Goal: Task Accomplishment & Management: Use online tool/utility

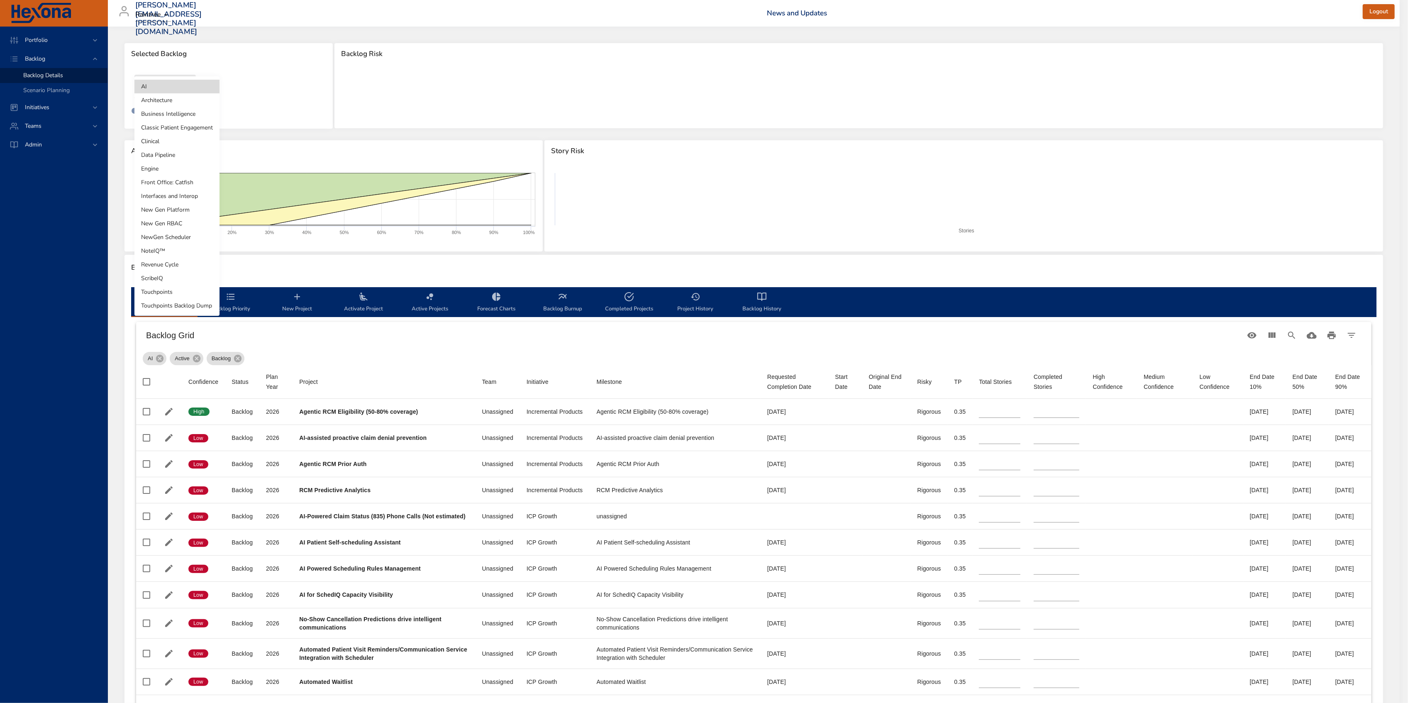
click at [160, 92] on body "Portfolio Backlog Backlog Details Scenario Planning Initiatives Teams Admin [PE…" at bounding box center [704, 351] width 1408 height 703
click at [188, 234] on li "NewGen Scheduler" at bounding box center [176, 237] width 85 height 14
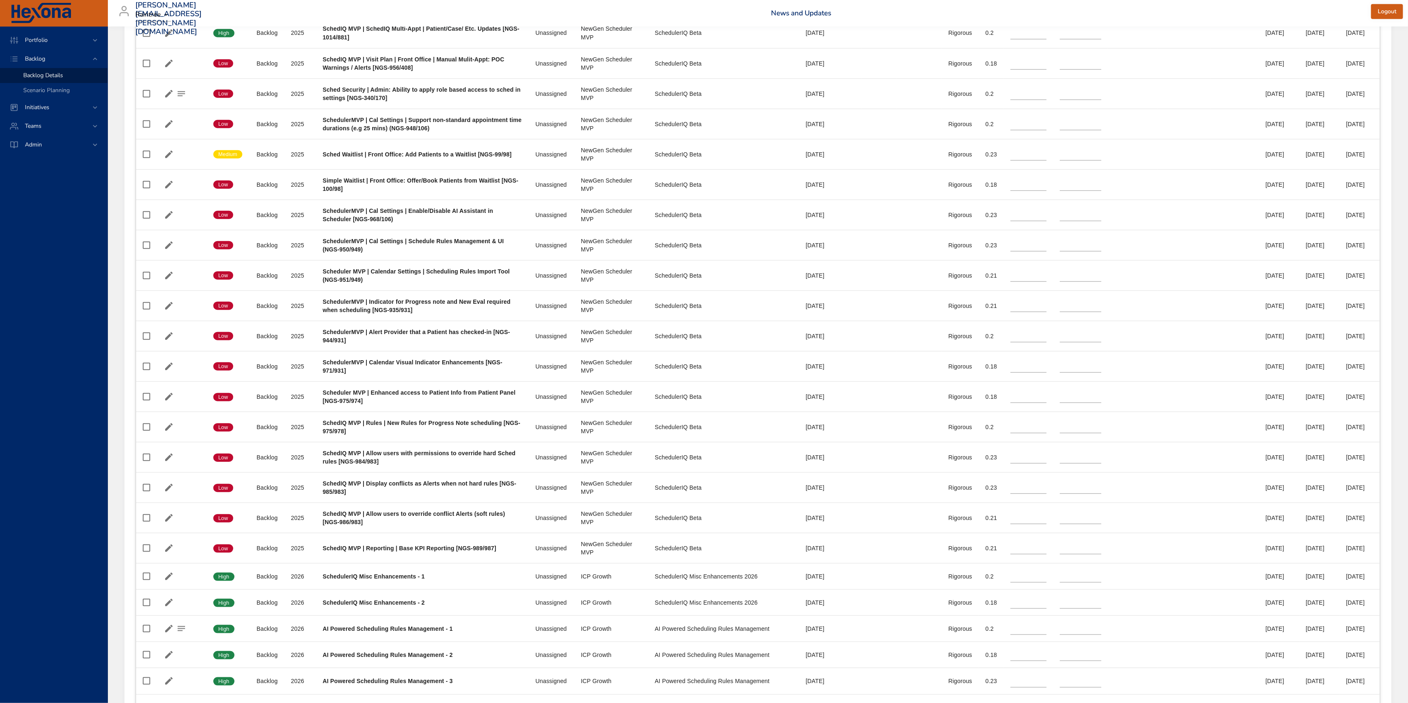
scroll to position [1051, 0]
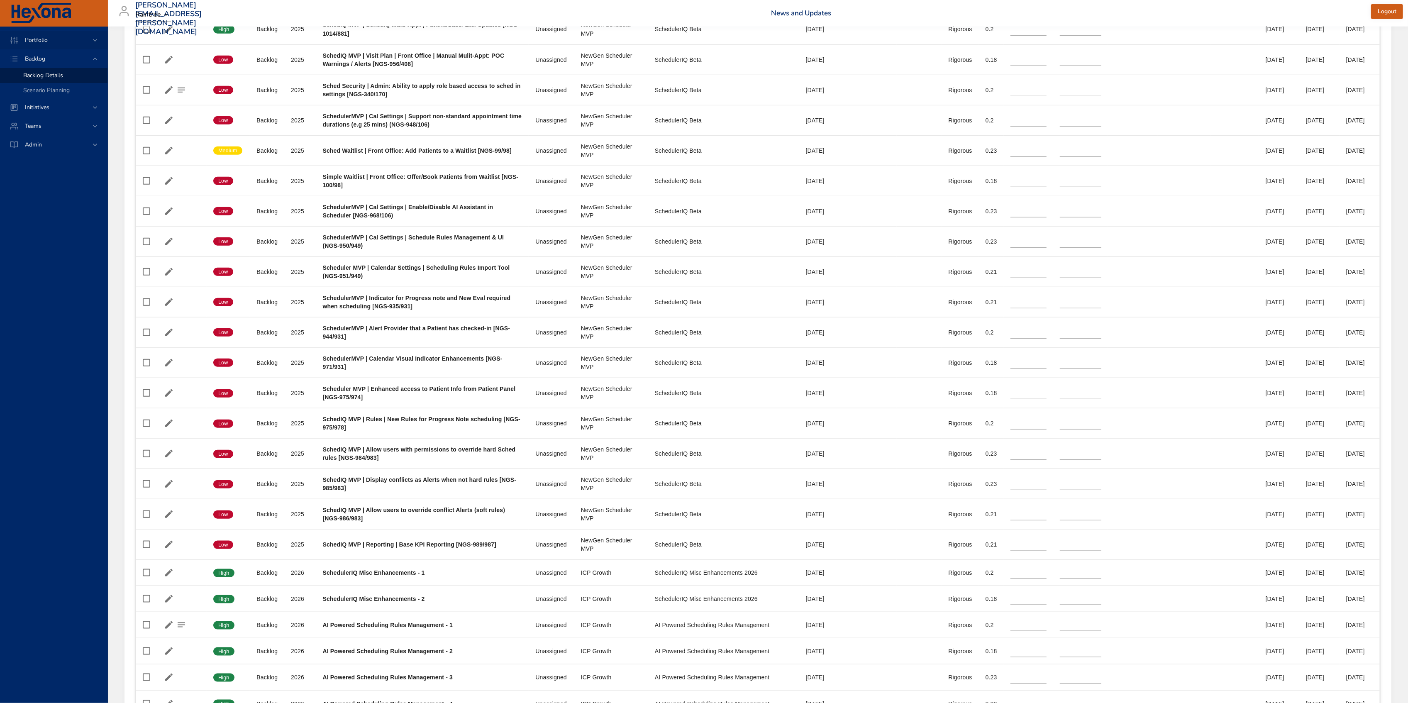
click at [46, 39] on span "Portfolio" at bounding box center [36, 40] width 36 height 8
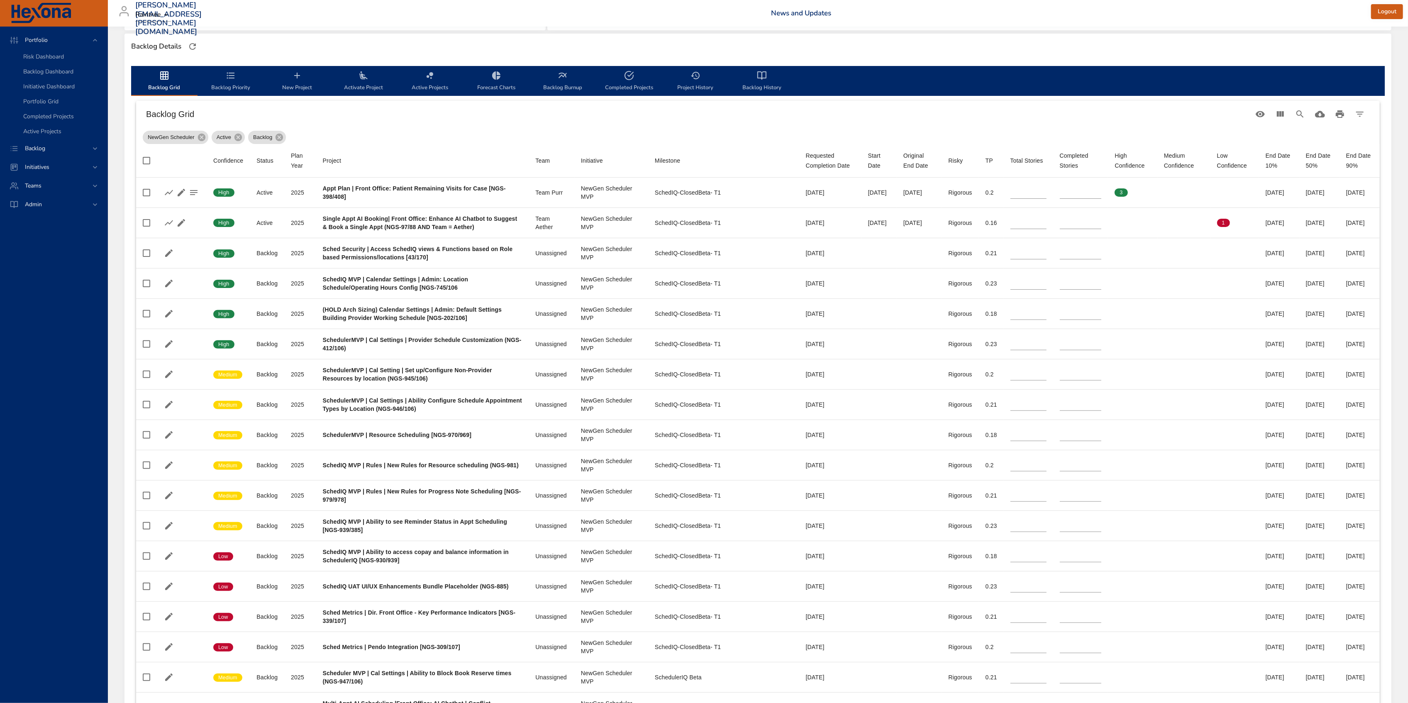
scroll to position [0, 0]
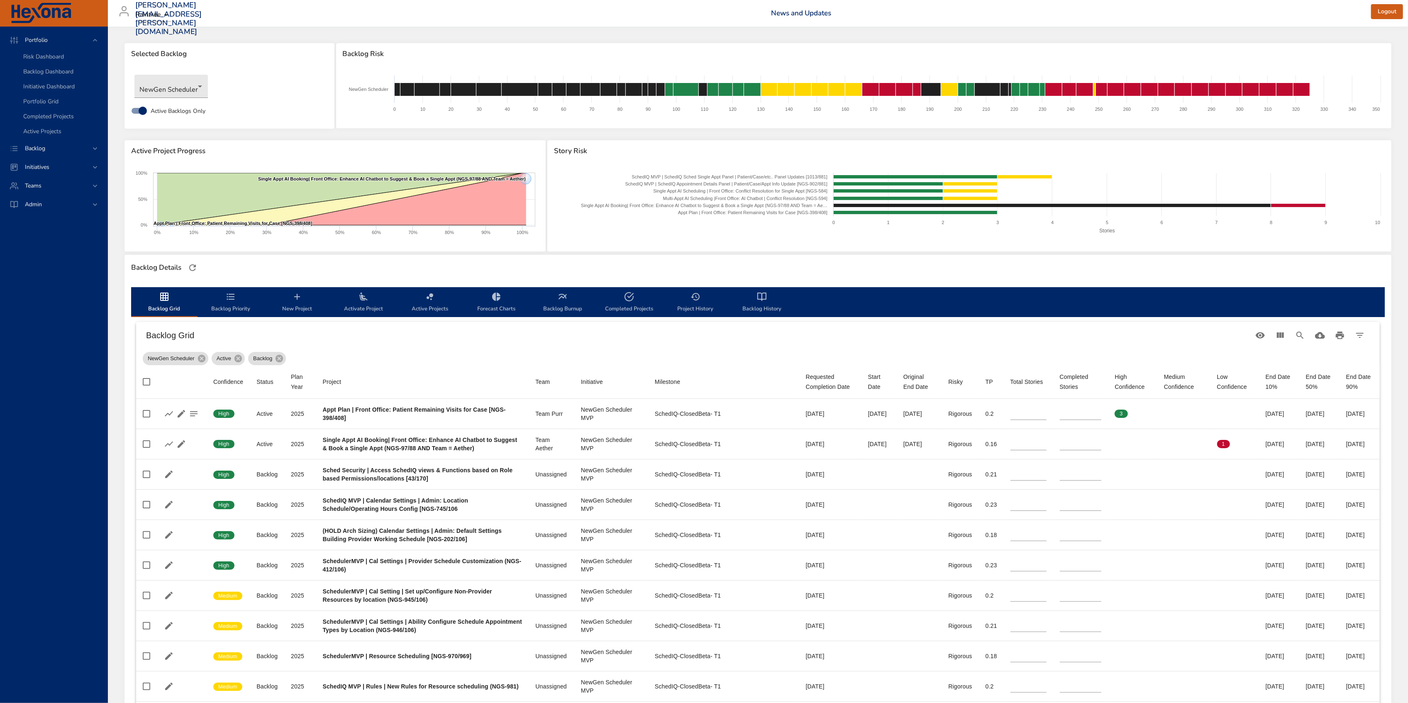
click at [1372, 331] on div "Backlog Grid" at bounding box center [757, 335] width 1243 height 27
click at [1363, 337] on icon "Filter Table" at bounding box center [1360, 335] width 10 height 10
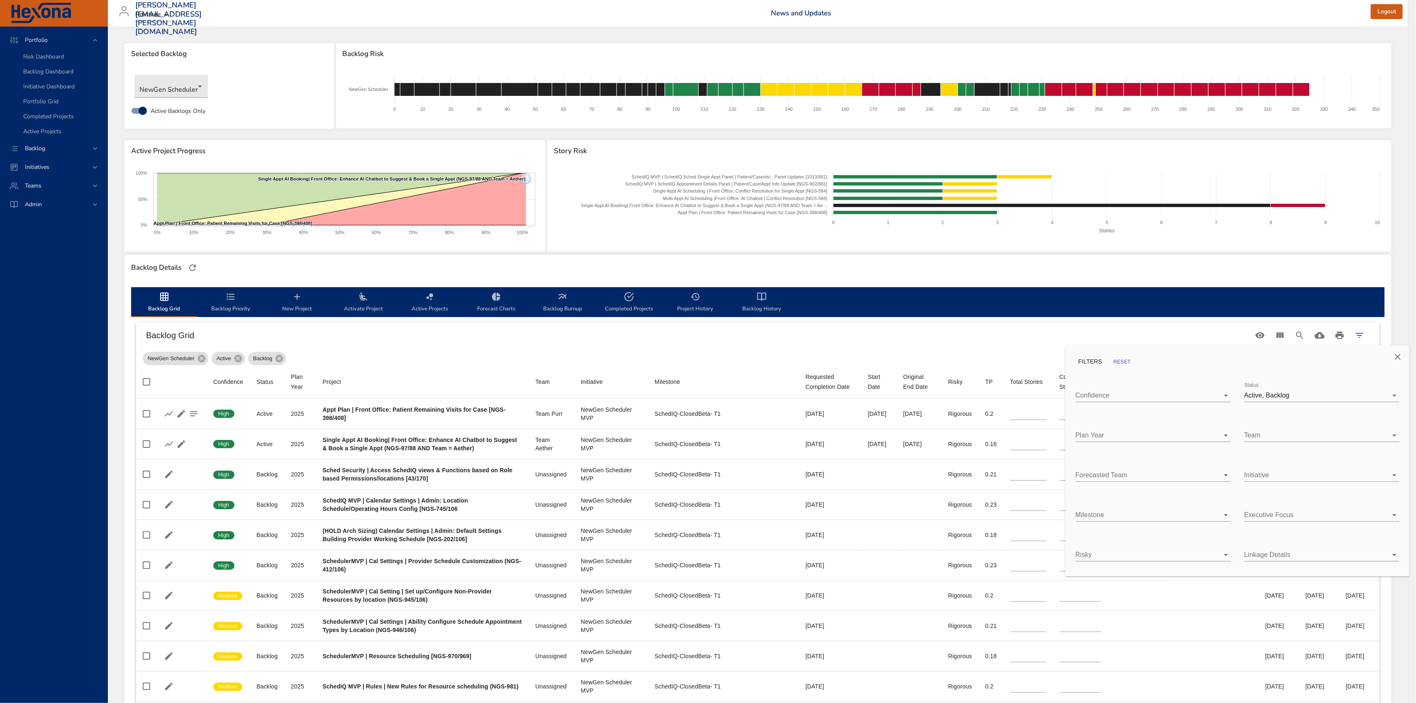
click at [1212, 517] on body "Portfolio Risk Dashboard Backlog Dashboard Initiative Dashboard Portfolio Grid …" at bounding box center [708, 351] width 1416 height 703
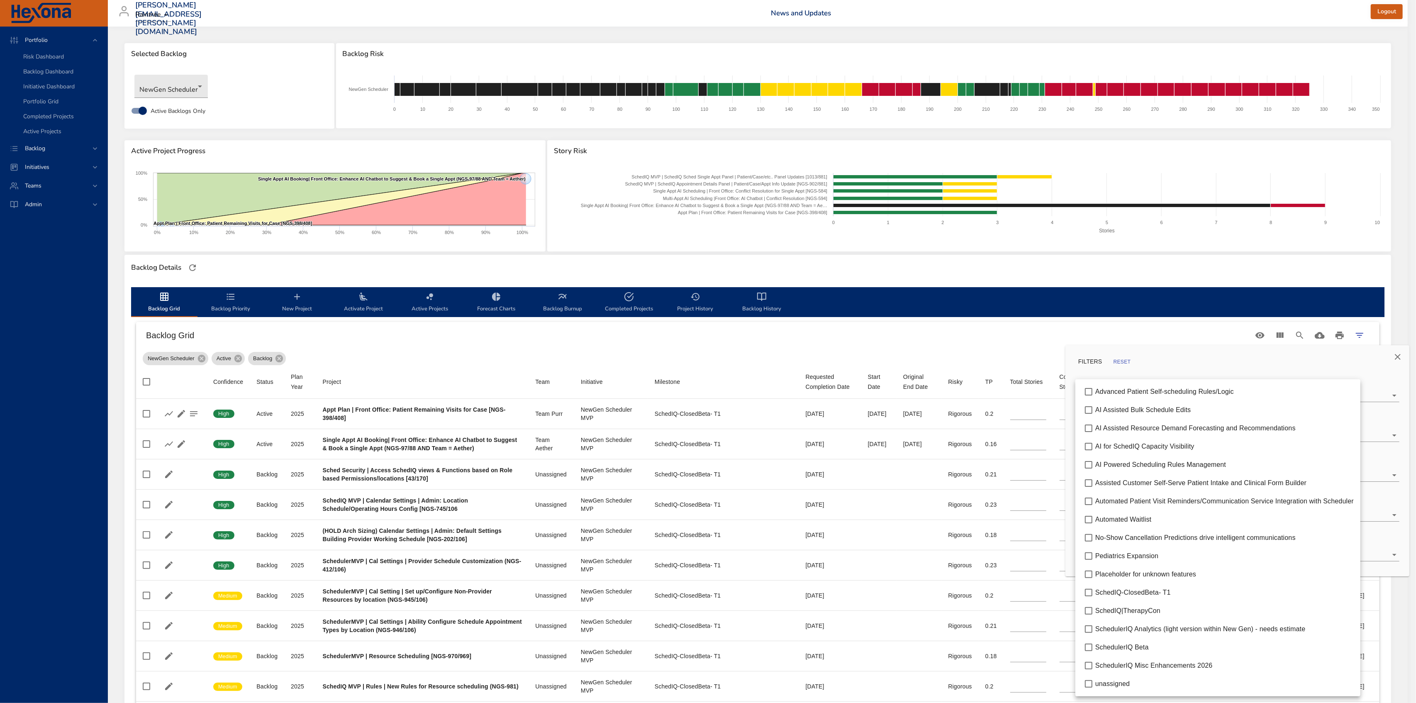
click at [1195, 598] on li "SchedIQ-ClosedBeta- T1" at bounding box center [1217, 592] width 285 height 18
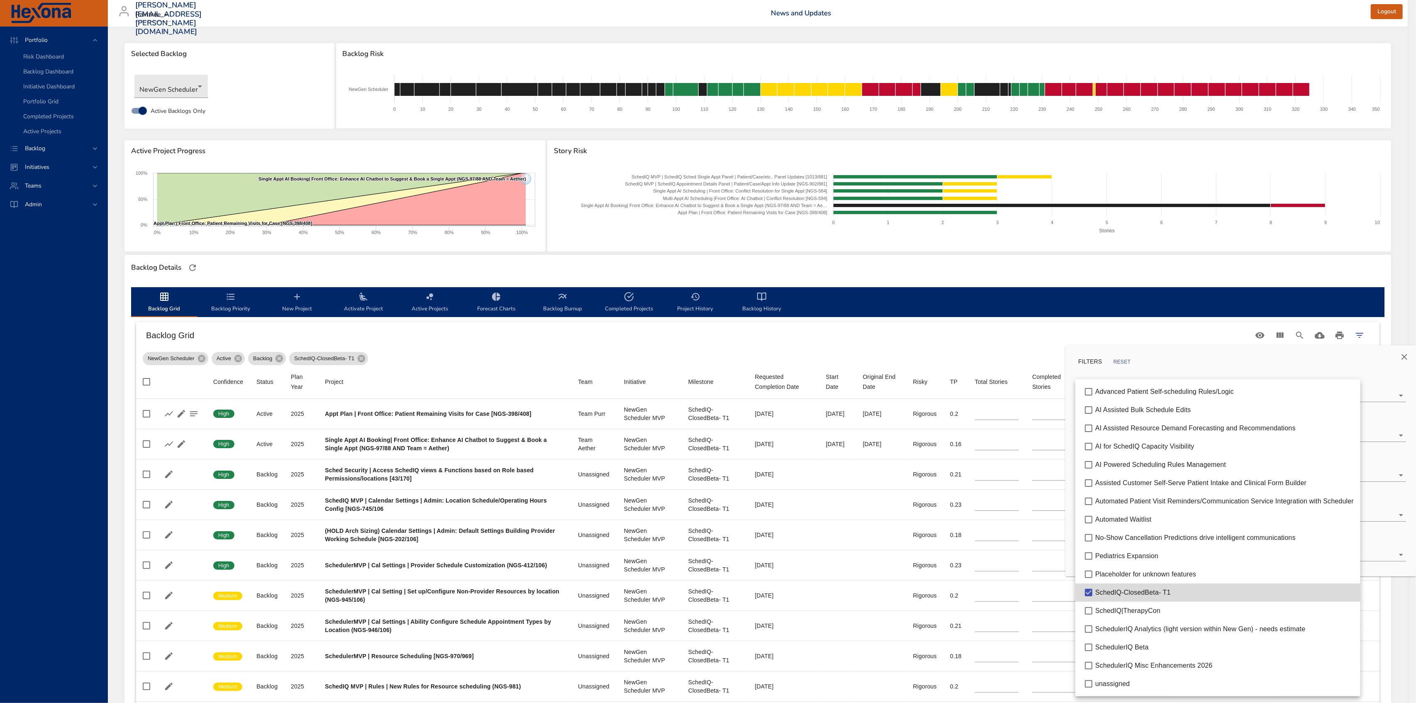
click at [978, 358] on div at bounding box center [708, 351] width 1416 height 703
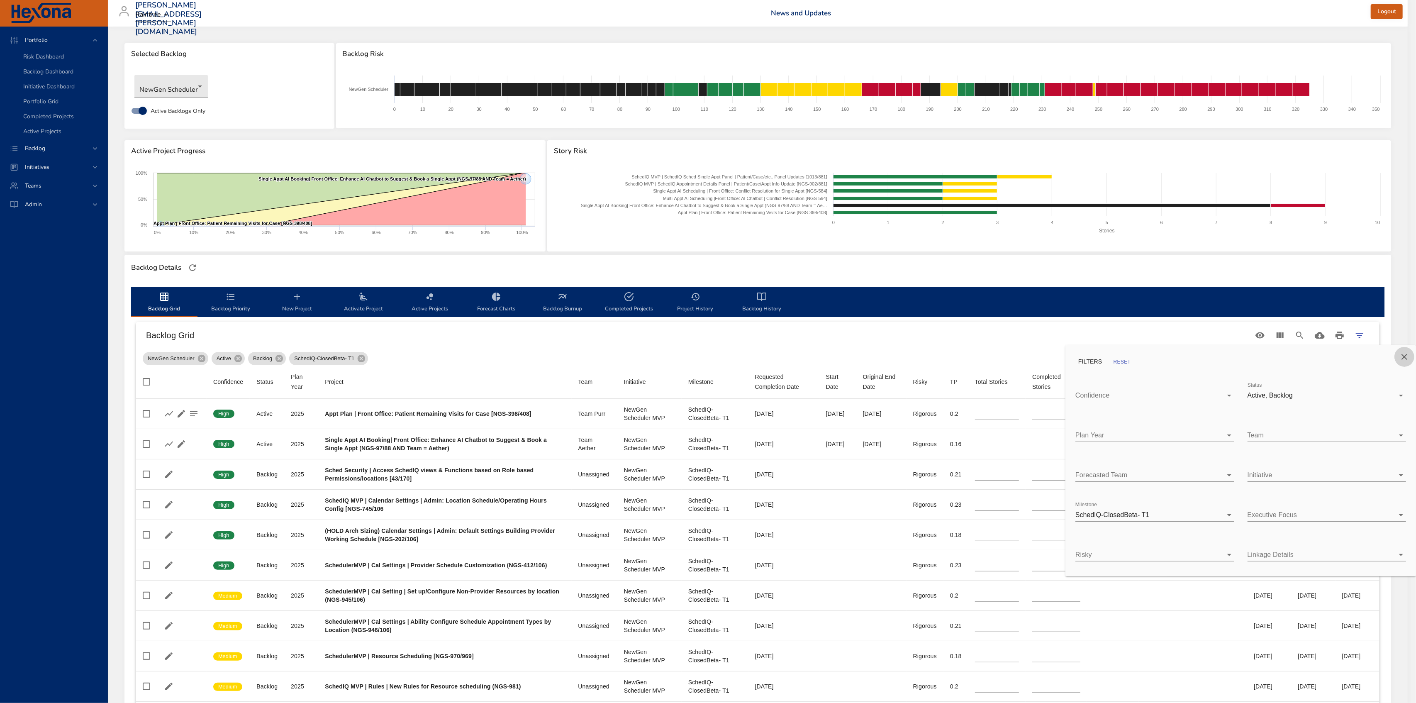
click at [1402, 356] on icon "Close" at bounding box center [1404, 357] width 10 height 10
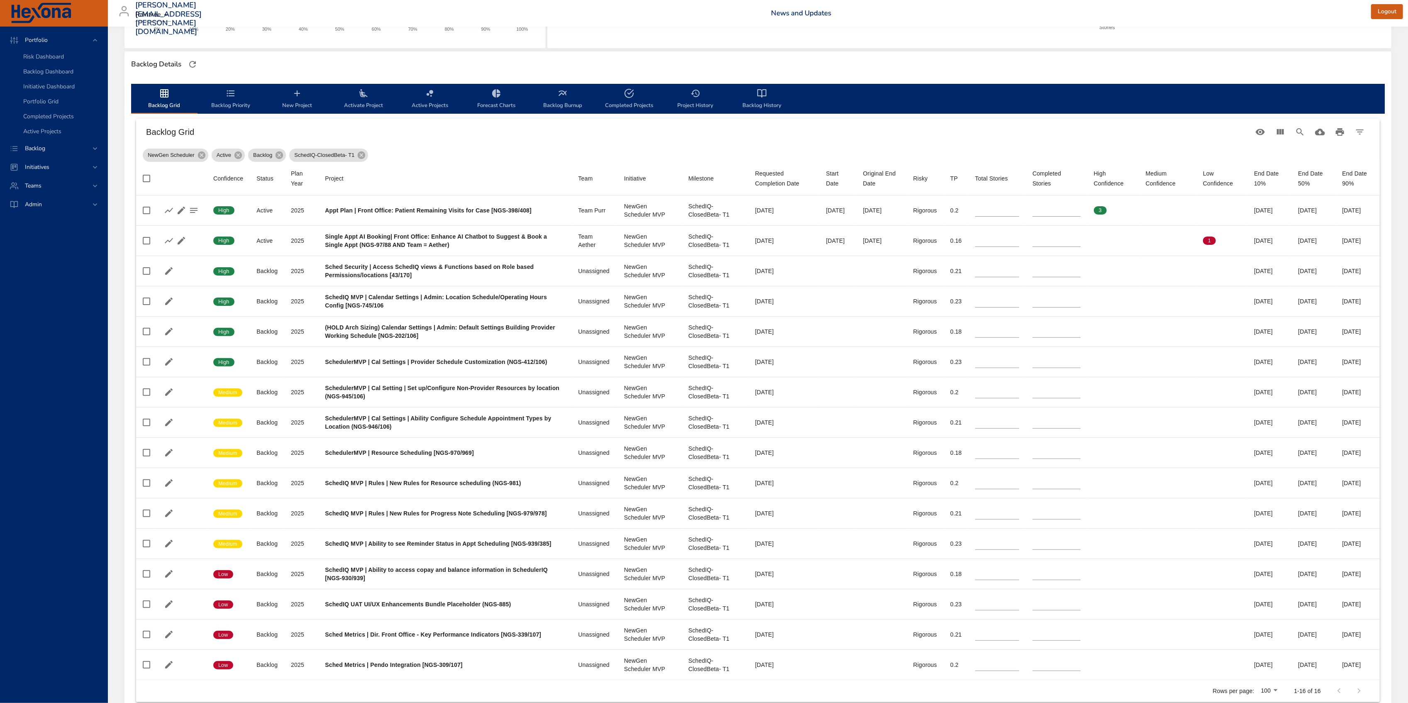
scroll to position [262, 0]
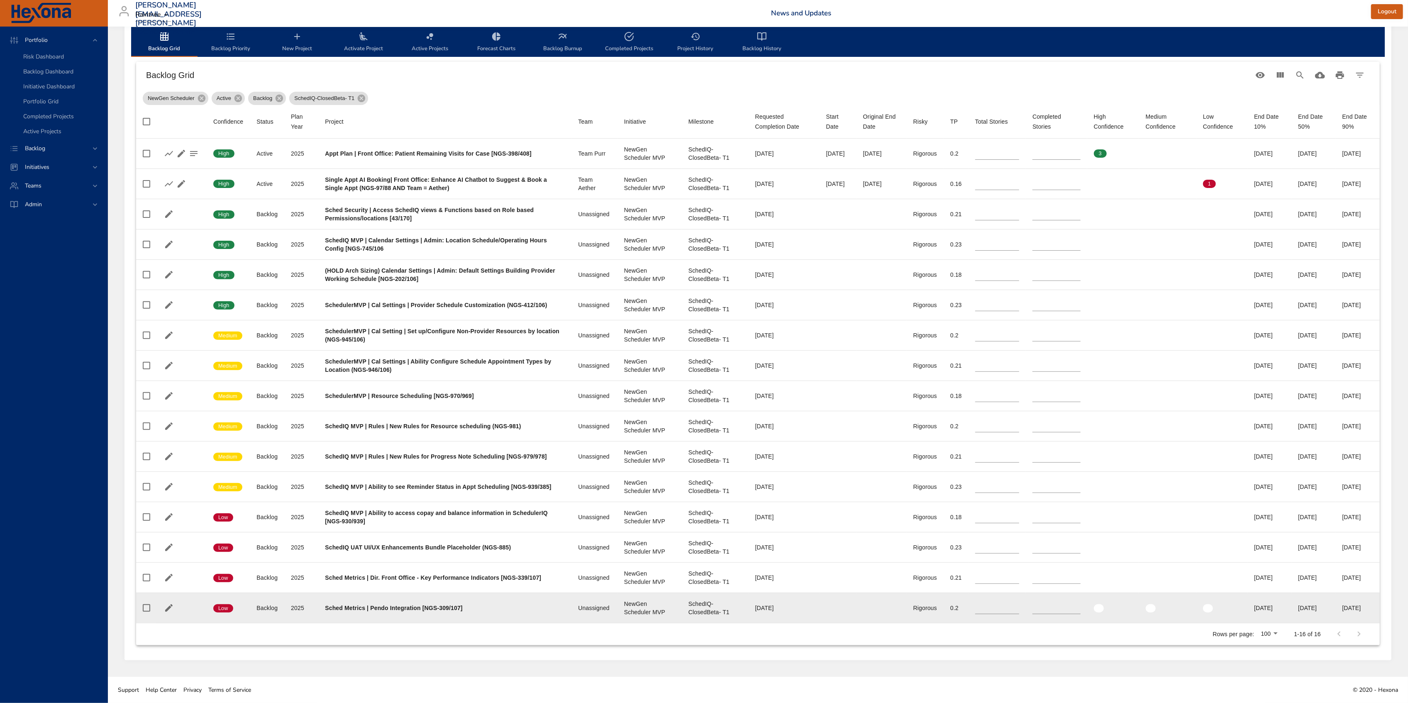
drag, startPoint x: 1292, startPoint y: 607, endPoint x: 1330, endPoint y: 606, distance: 38.2
click at [1330, 606] on td "End Date 50% [DATE]" at bounding box center [1313, 608] width 44 height 30
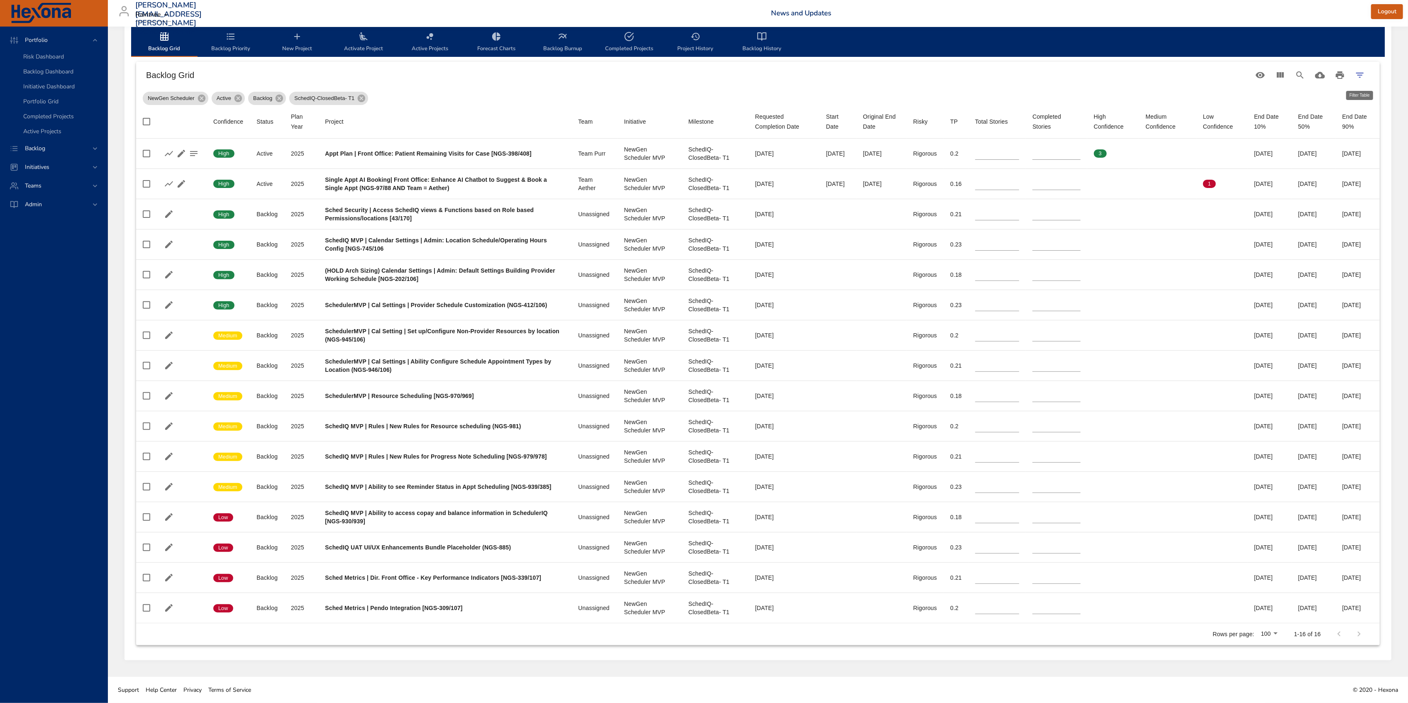
click at [1365, 77] on button "Filter Table" at bounding box center [1360, 75] width 20 height 20
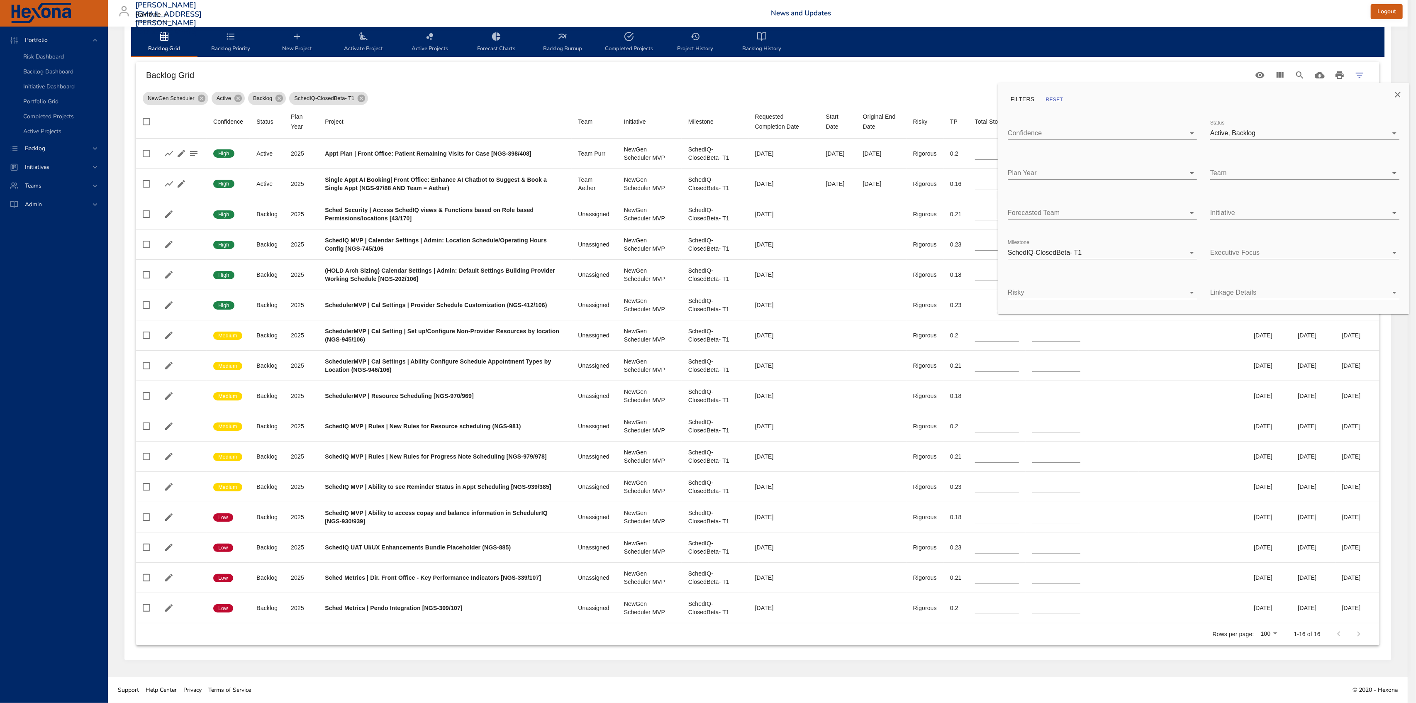
click at [1192, 254] on body "Portfolio Risk Dashboard Backlog Dashboard Initiative Dashboard Portfolio Grid …" at bounding box center [708, 91] width 1416 height 703
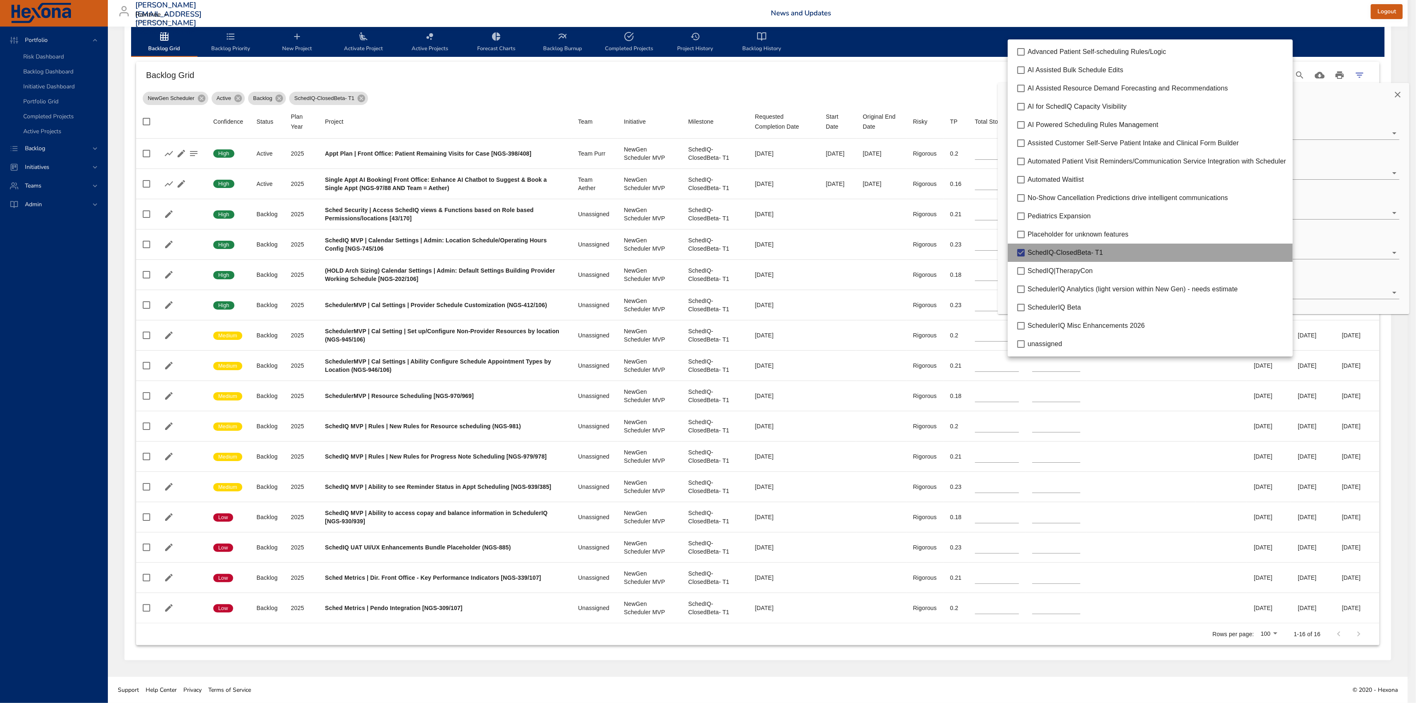
click at [1192, 254] on div "SchedIQ-ClosedBeta- T1" at bounding box center [1157, 253] width 258 height 10
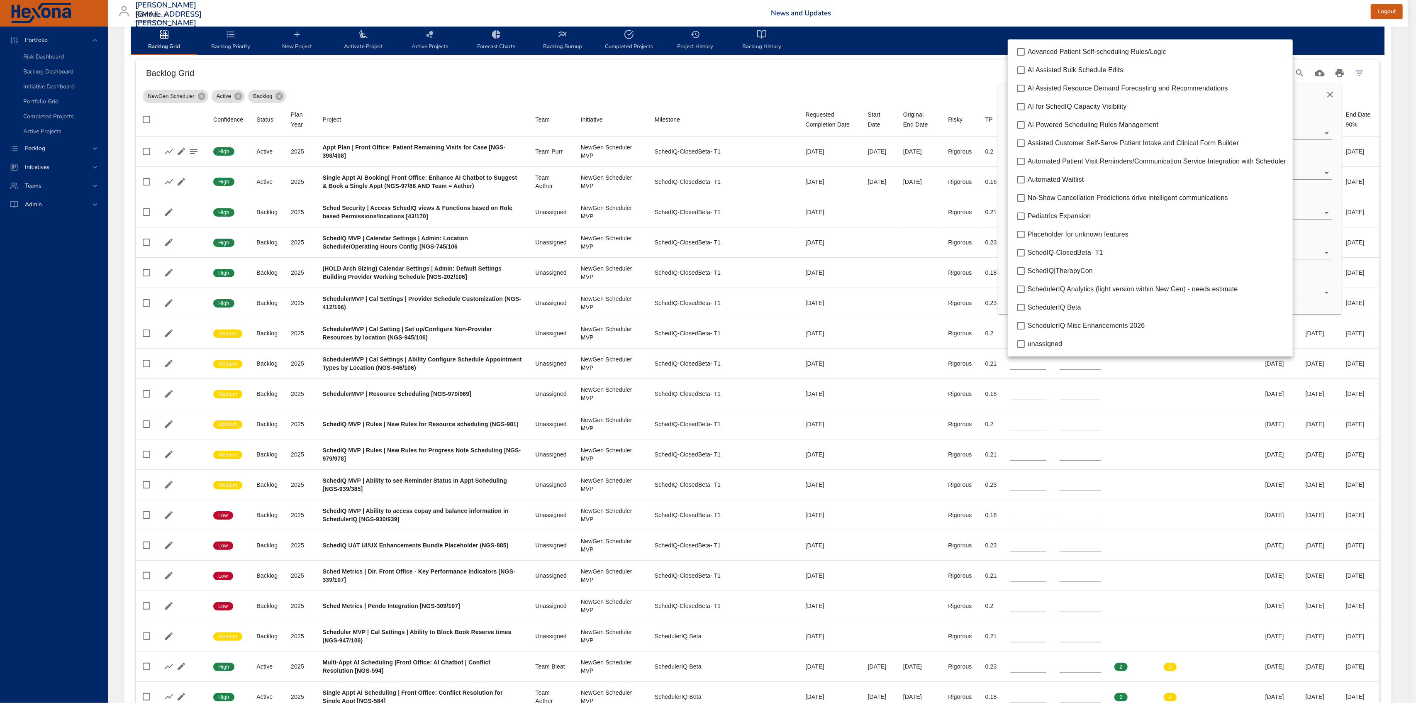
click at [953, 87] on div at bounding box center [708, 351] width 1416 height 703
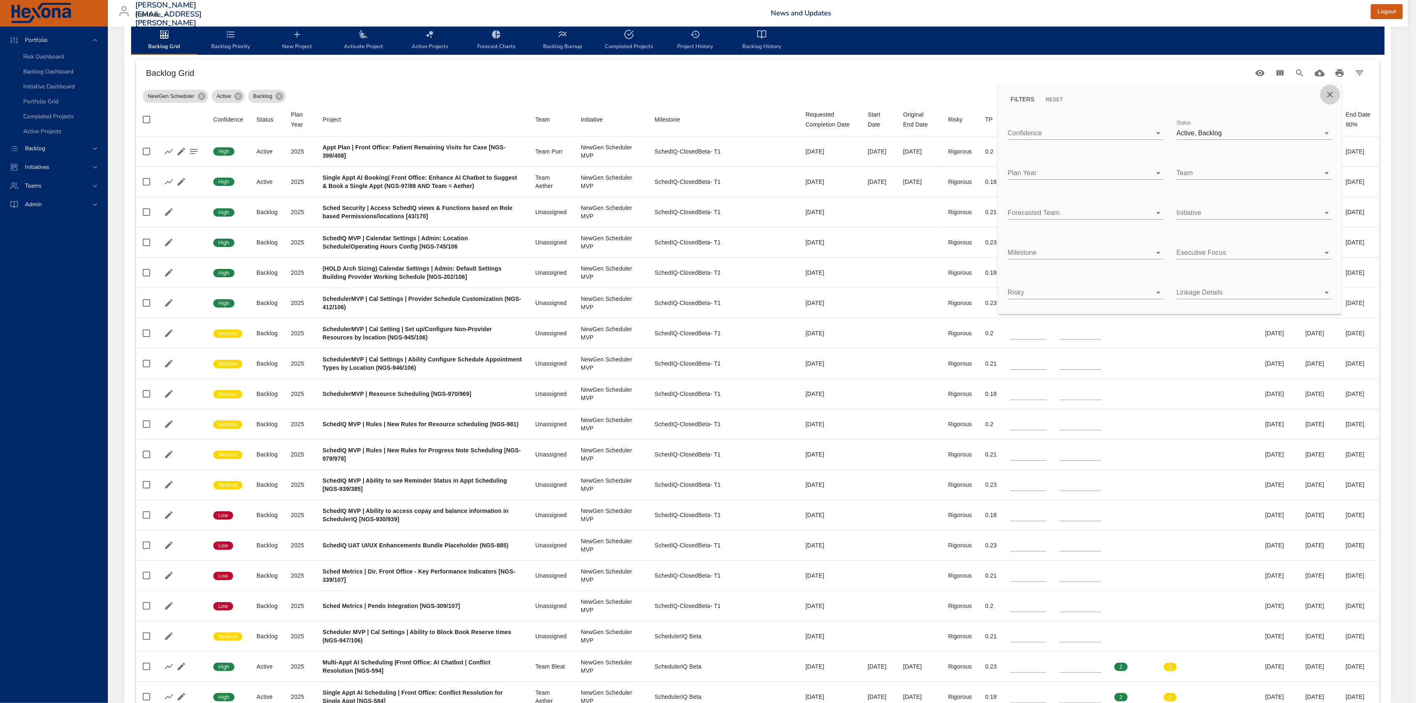
click at [1331, 94] on icon "Close" at bounding box center [1330, 95] width 6 height 6
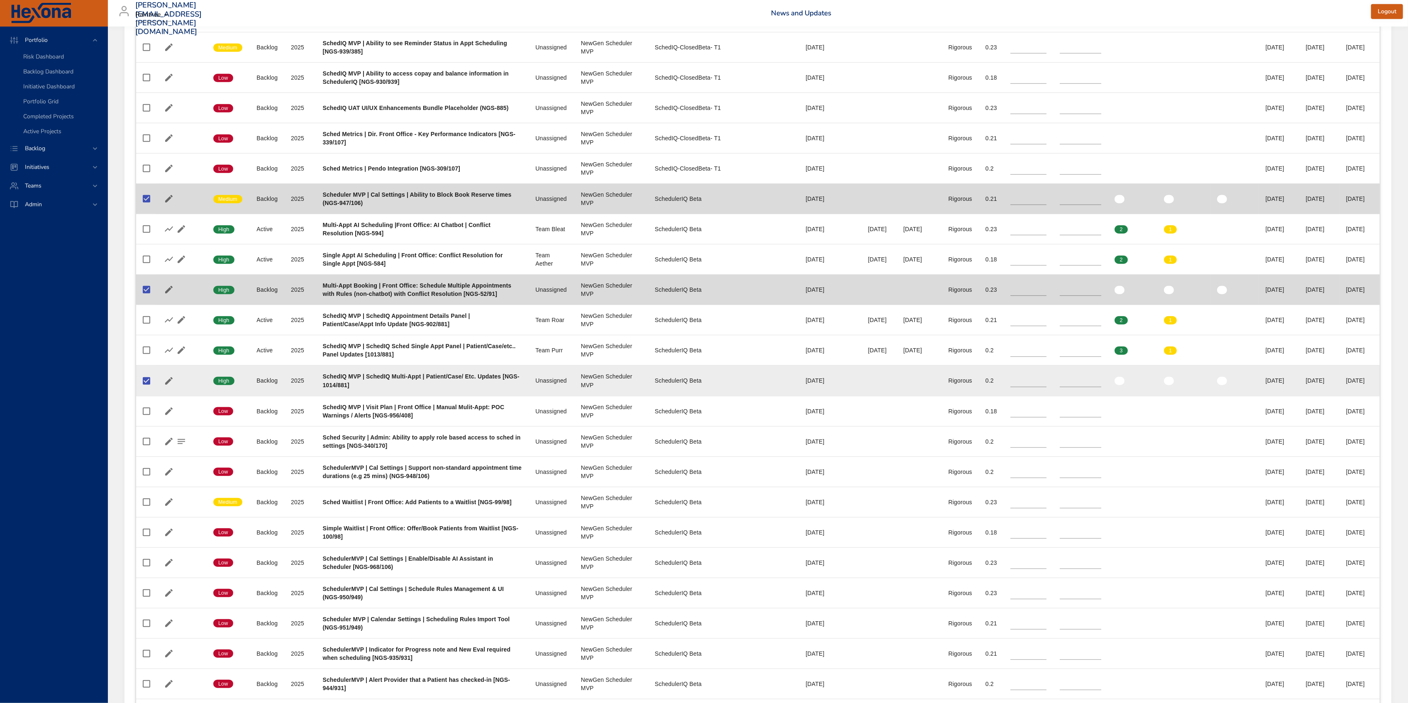
scroll to position [704, 0]
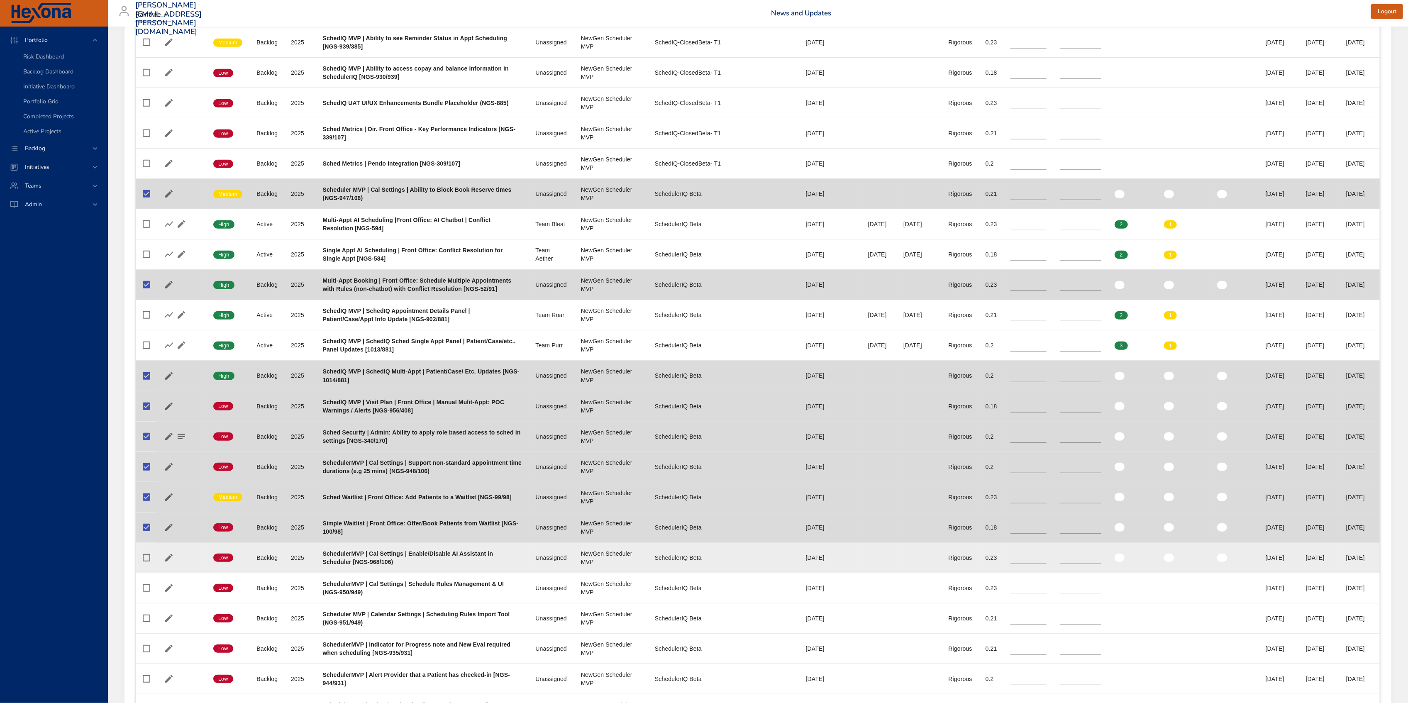
click at [148, 573] on td at bounding box center [146, 557] width 20 height 30
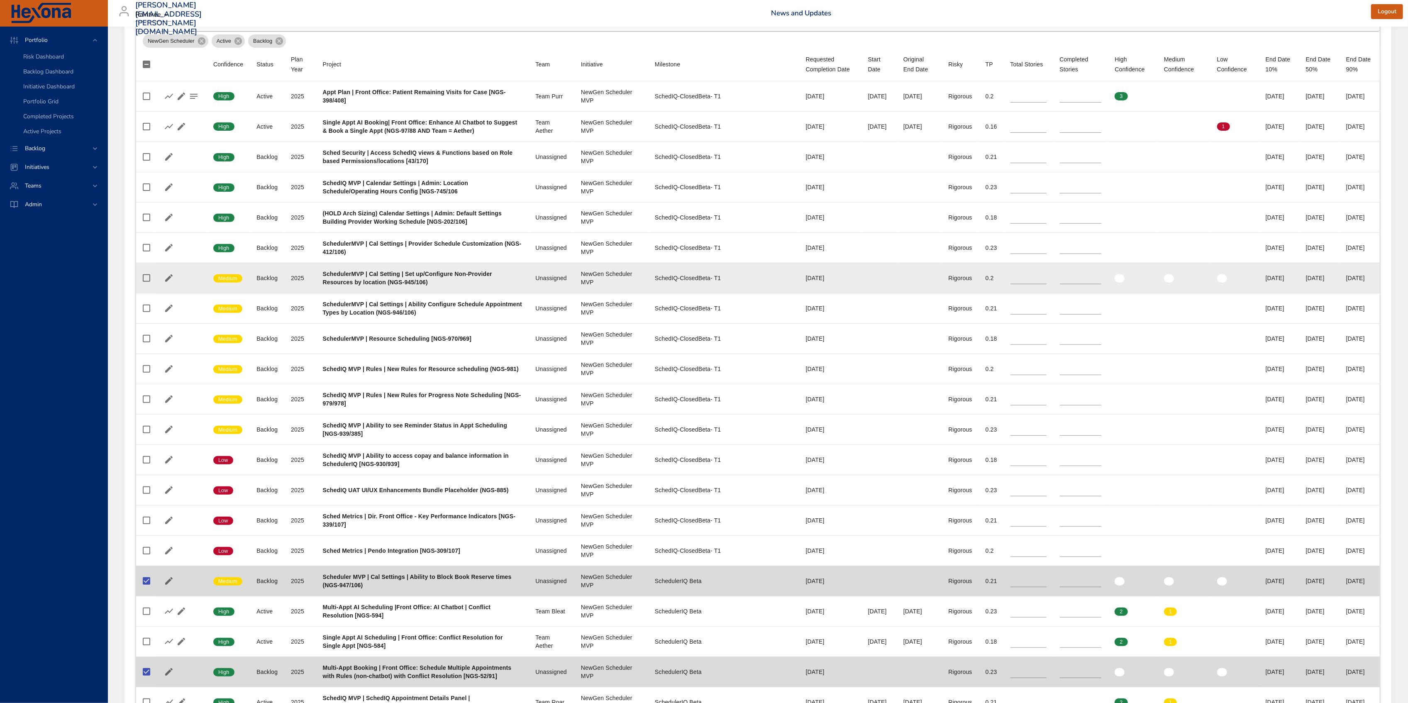
scroll to position [41, 0]
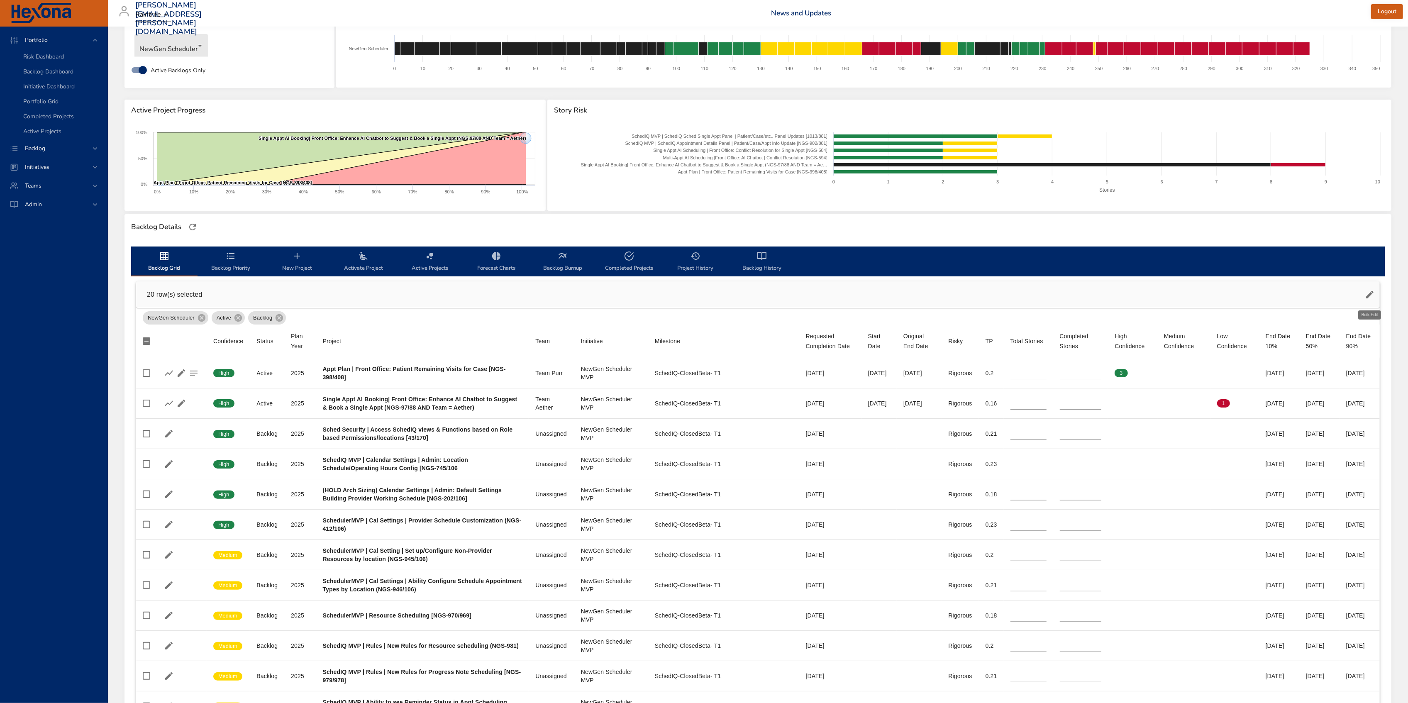
click at [1370, 294] on icon "button" at bounding box center [1369, 294] width 7 height 7
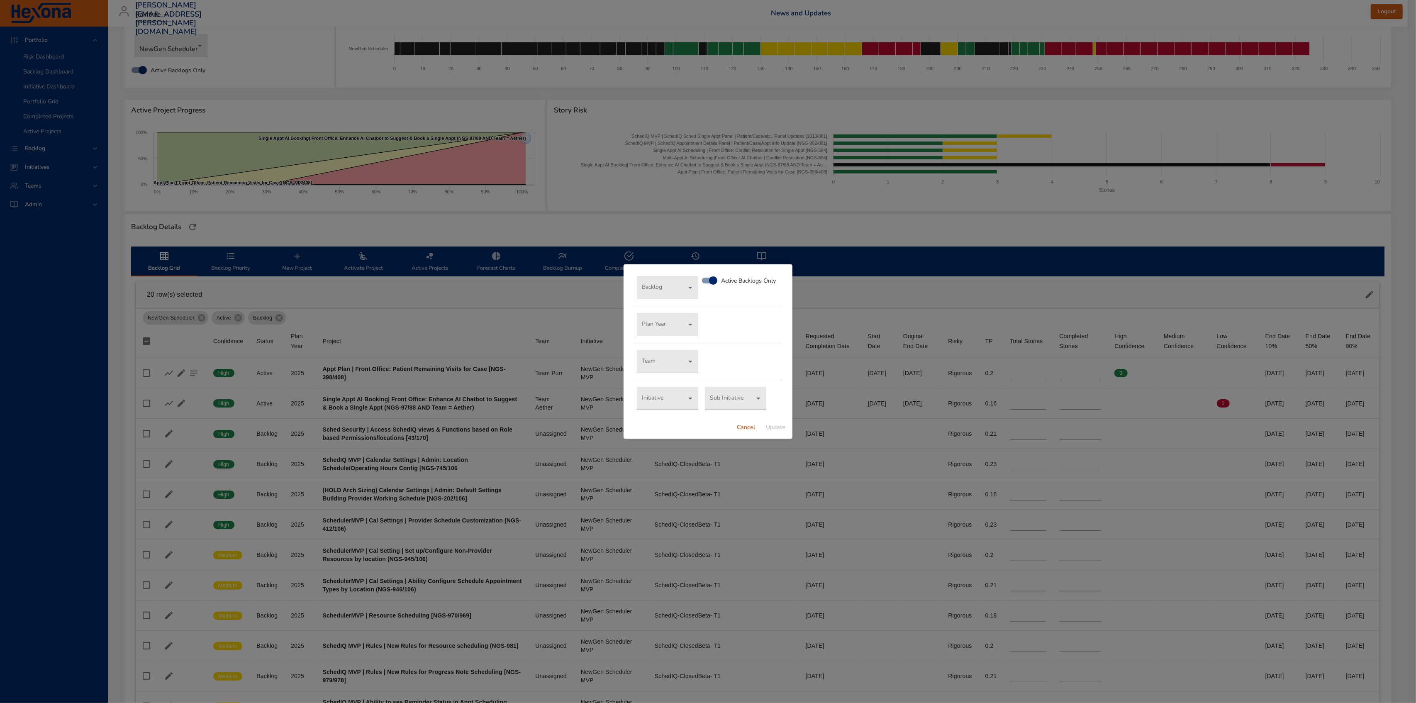
click at [685, 334] on body "Portfolio Risk Dashboard Backlog Dashboard Initiative Dashboard Portfolio Grid …" at bounding box center [708, 310] width 1416 height 703
click at [674, 447] on li "2026" at bounding box center [666, 448] width 61 height 14
drag, startPoint x: 781, startPoint y: 428, endPoint x: 1063, endPoint y: 380, distance: 286.2
click at [781, 427] on span "Update" at bounding box center [776, 427] width 20 height 10
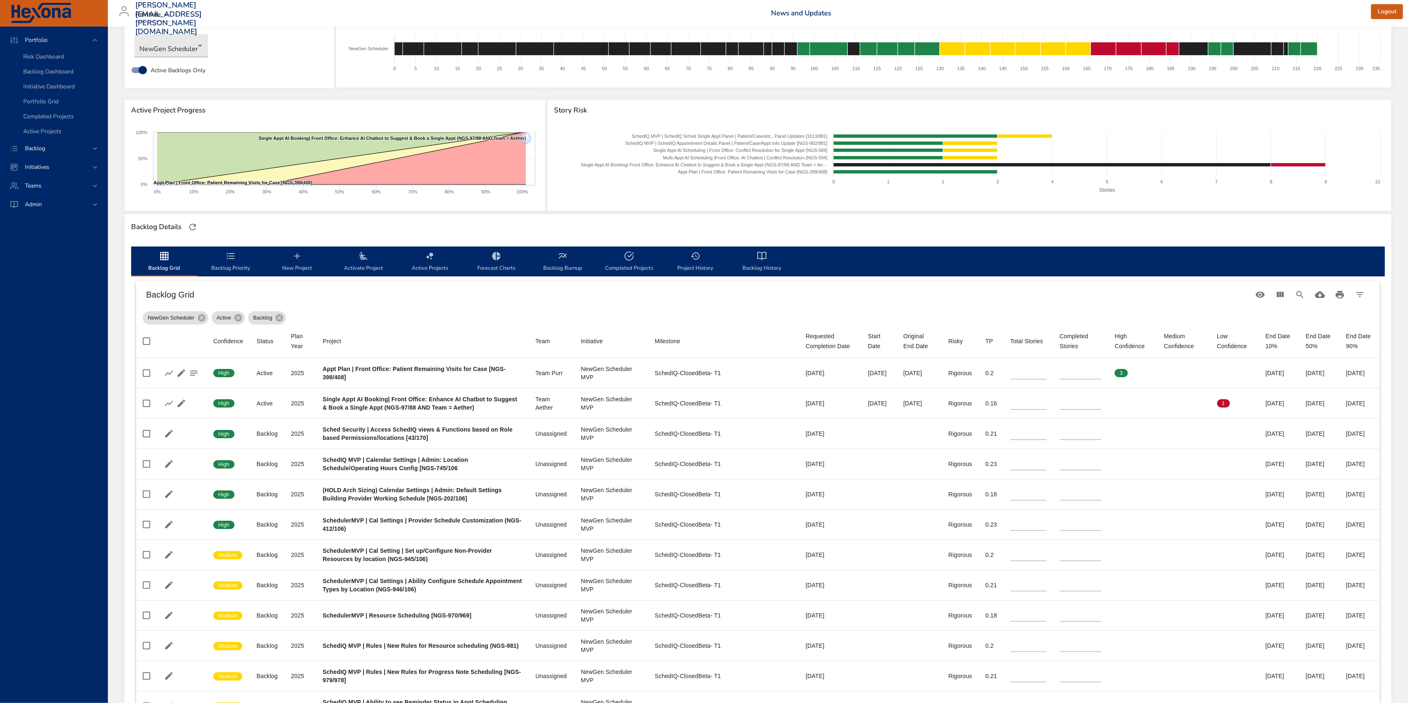
click at [226, 250] on button "Backlog Priority" at bounding box center [230, 261] width 66 height 30
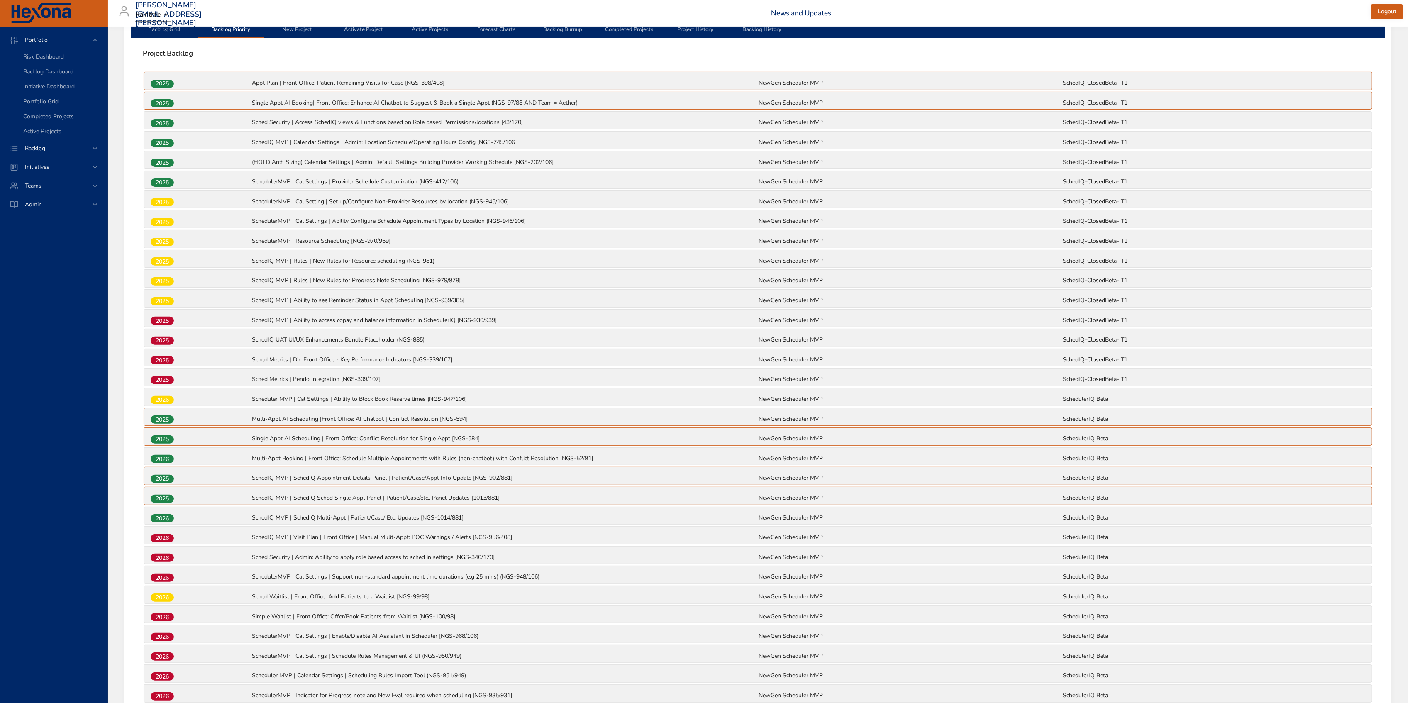
scroll to position [207, 0]
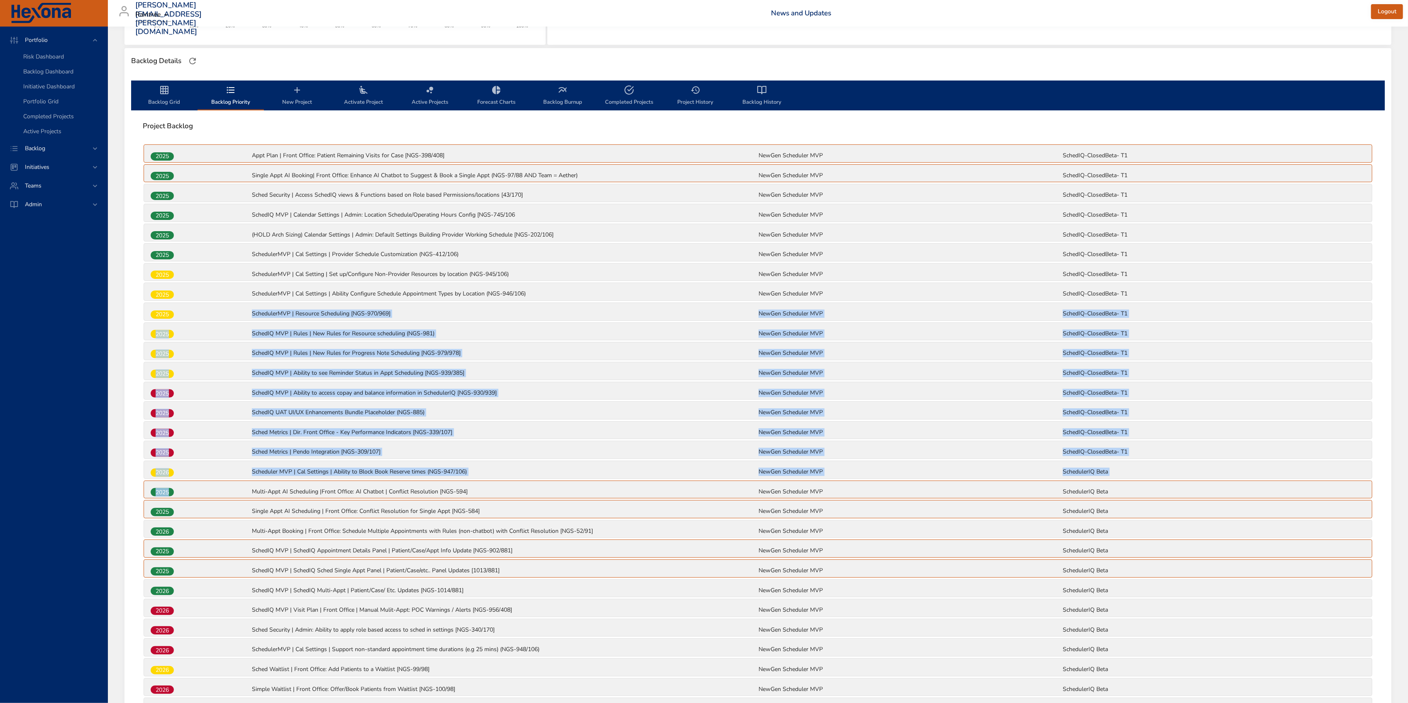
drag, startPoint x: 216, startPoint y: 493, endPoint x: 198, endPoint y: 314, distance: 180.6
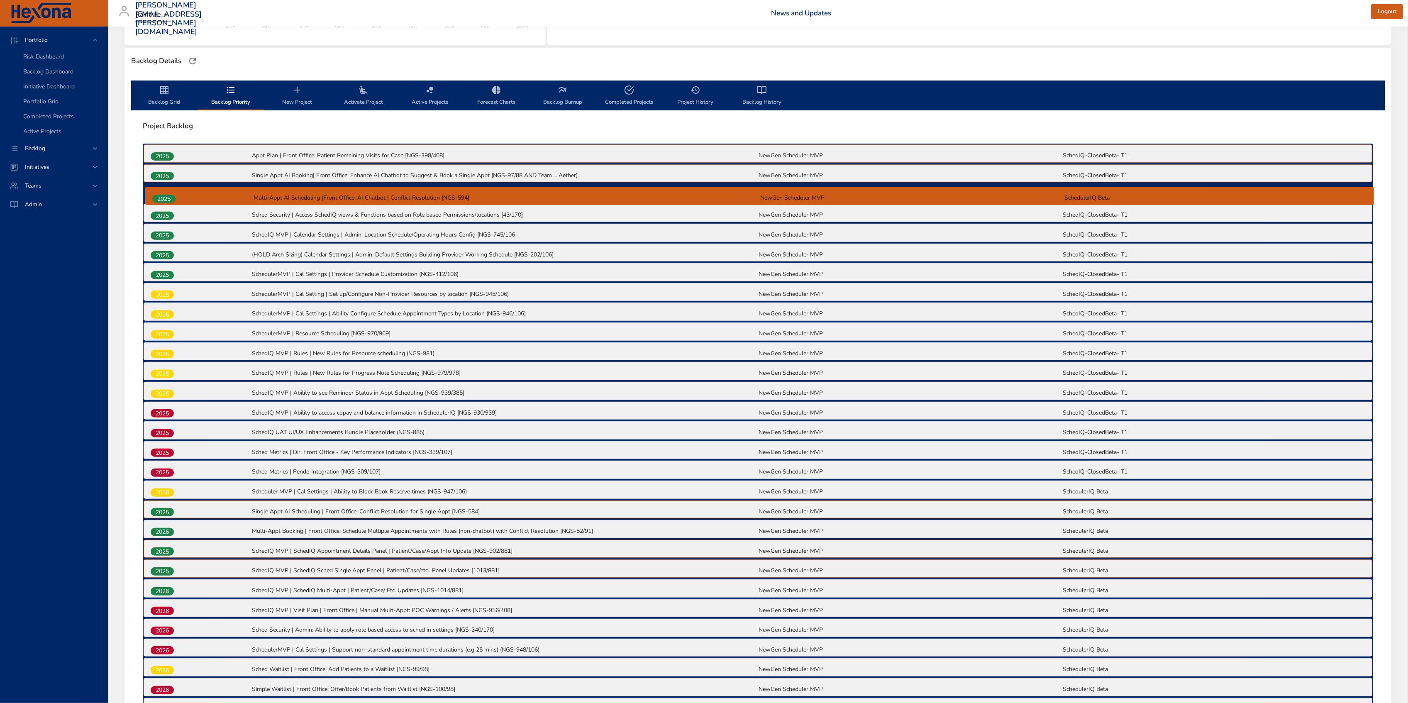
drag, startPoint x: 165, startPoint y: 493, endPoint x: 166, endPoint y: 190, distance: 302.9
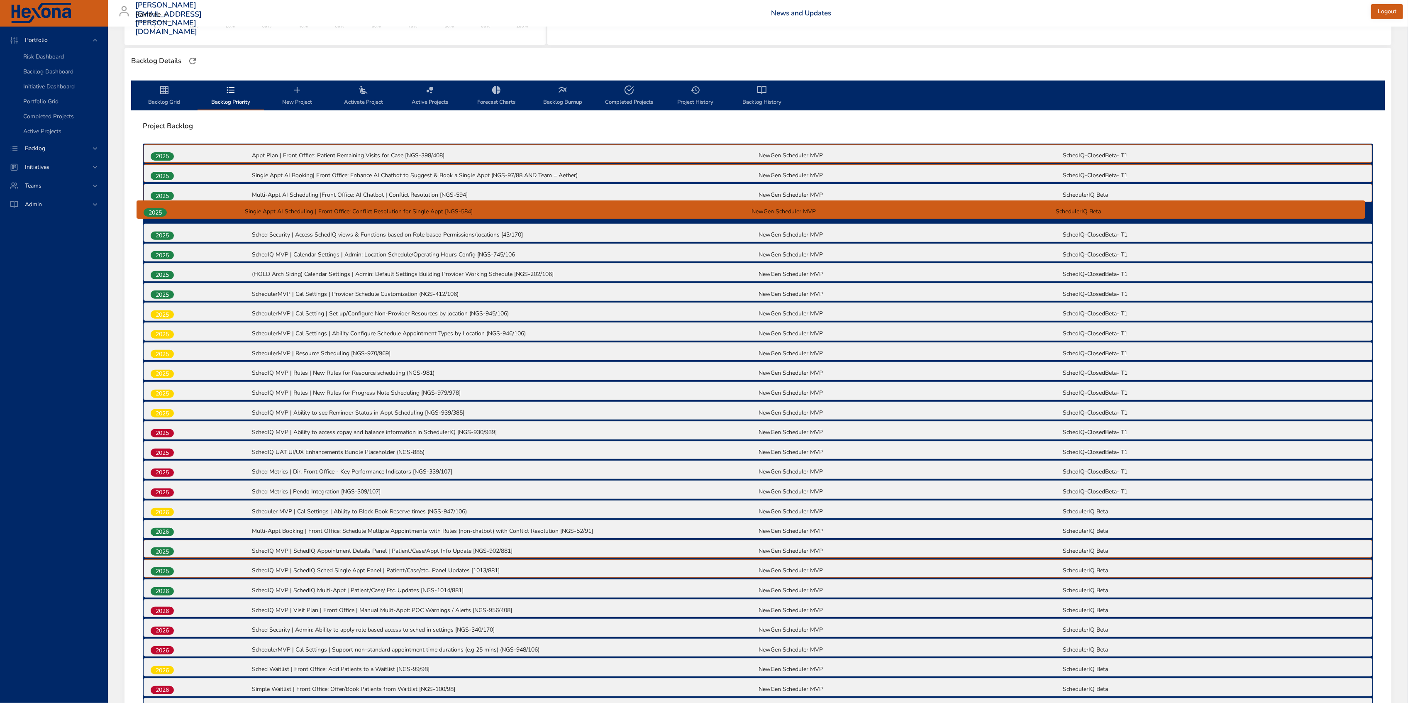
drag, startPoint x: 166, startPoint y: 514, endPoint x: 158, endPoint y: 208, distance: 306.7
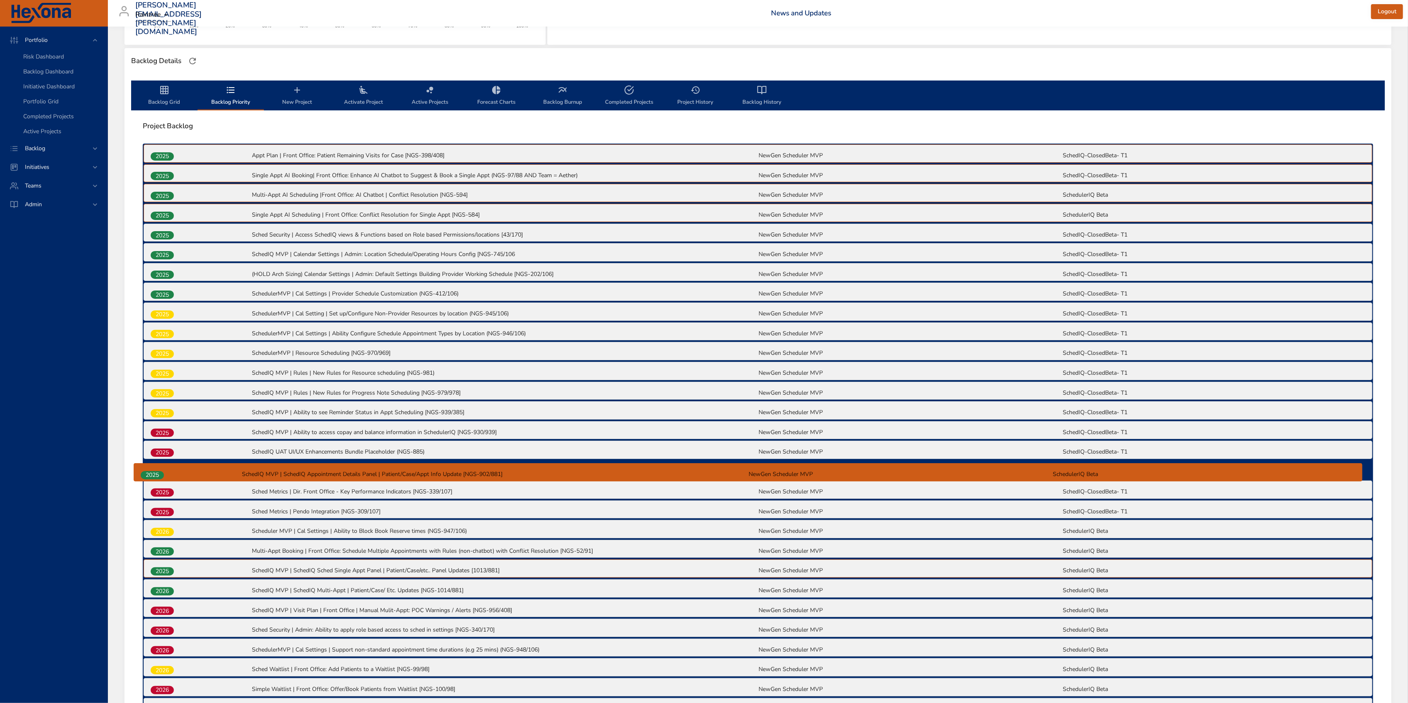
scroll to position [207, 0]
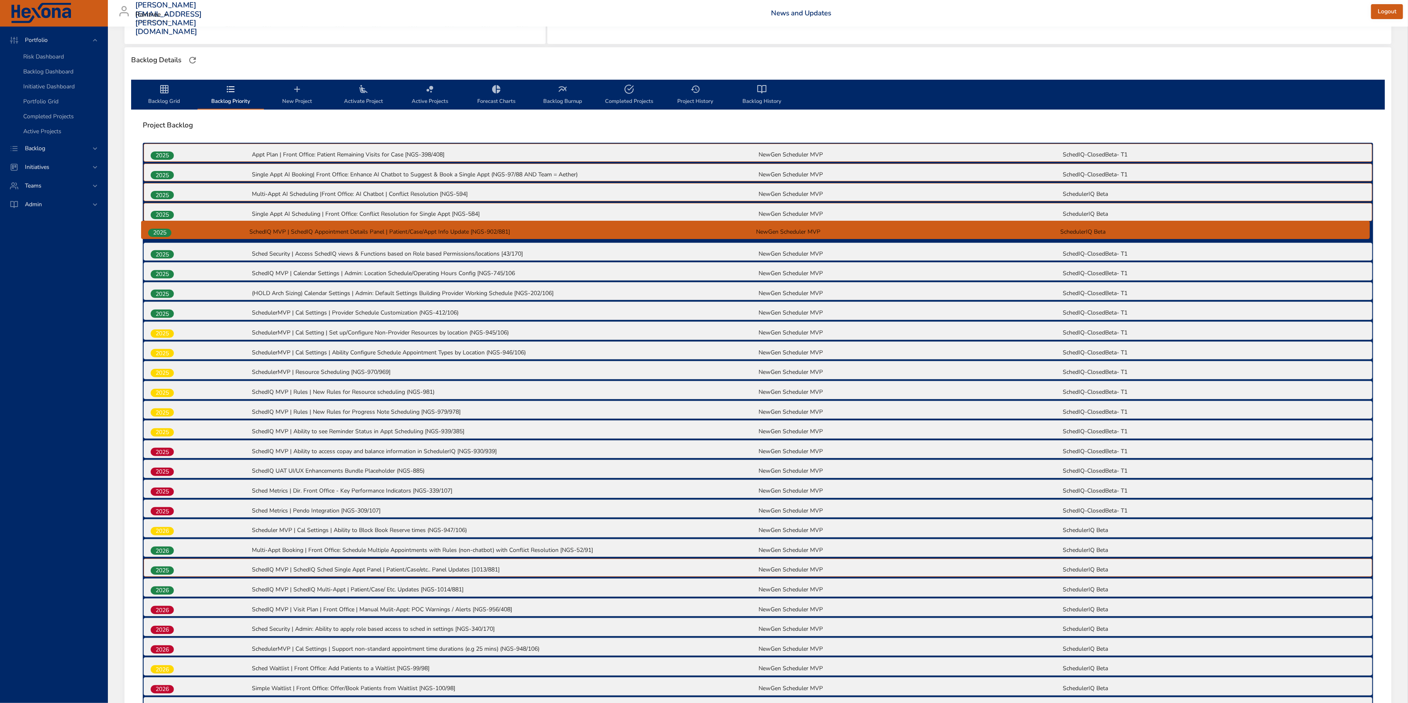
drag, startPoint x: 165, startPoint y: 553, endPoint x: 162, endPoint y: 212, distance: 340.2
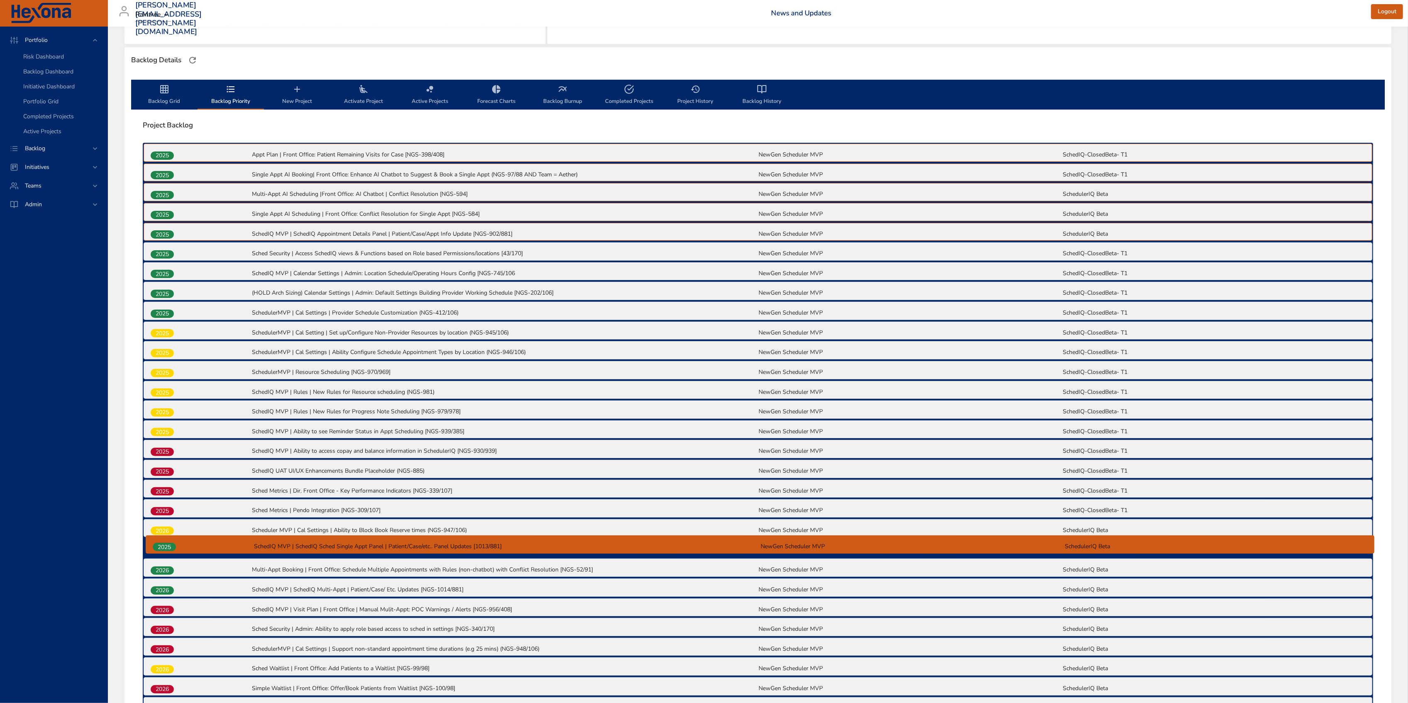
scroll to position [208, 0]
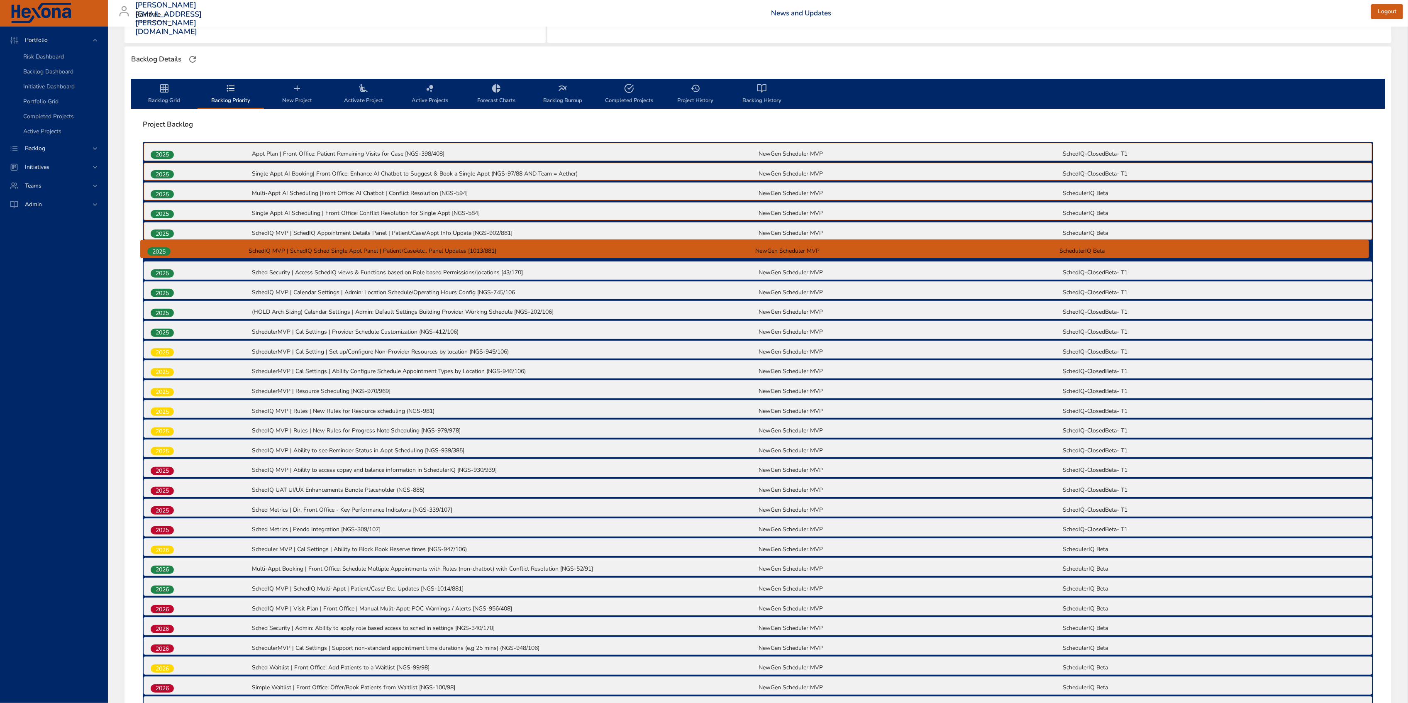
drag, startPoint x: 163, startPoint y: 572, endPoint x: 161, endPoint y: 243, distance: 329.0
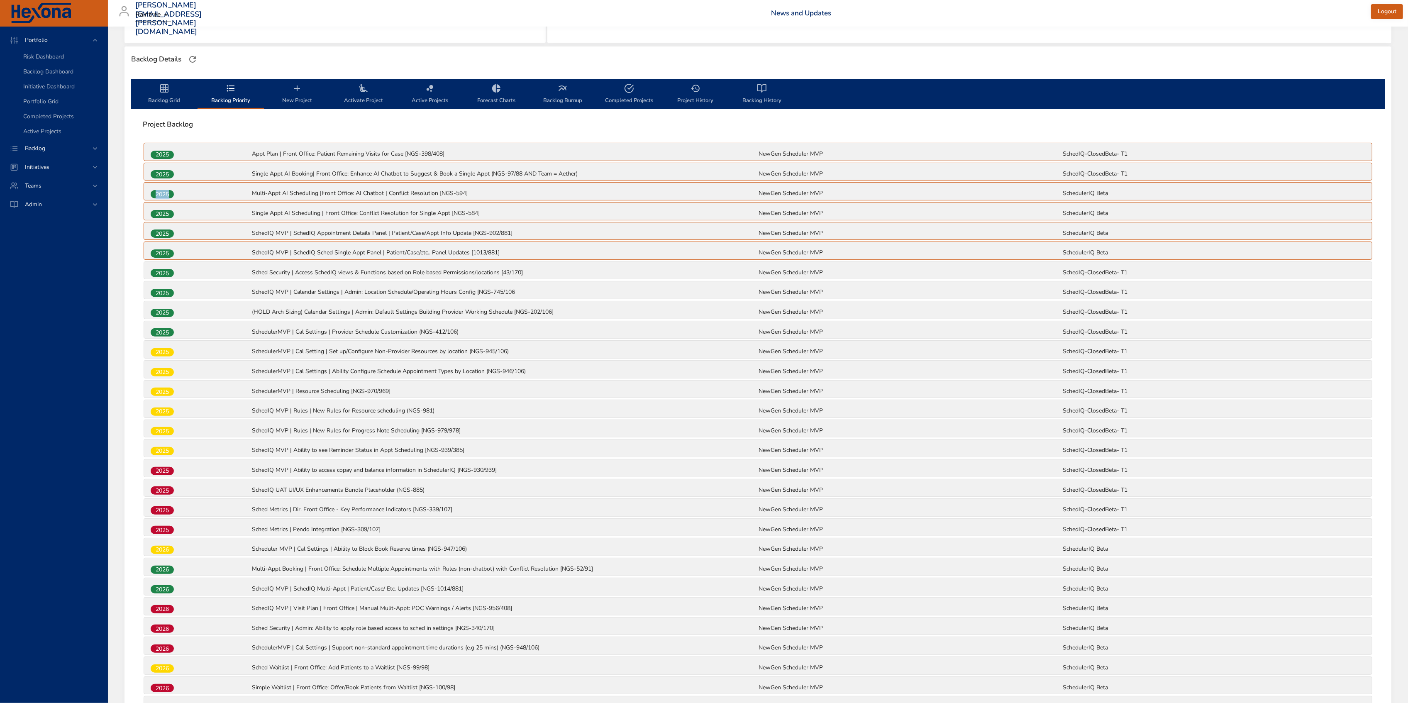
click at [162, 92] on icon "backlog-tab" at bounding box center [164, 88] width 8 height 8
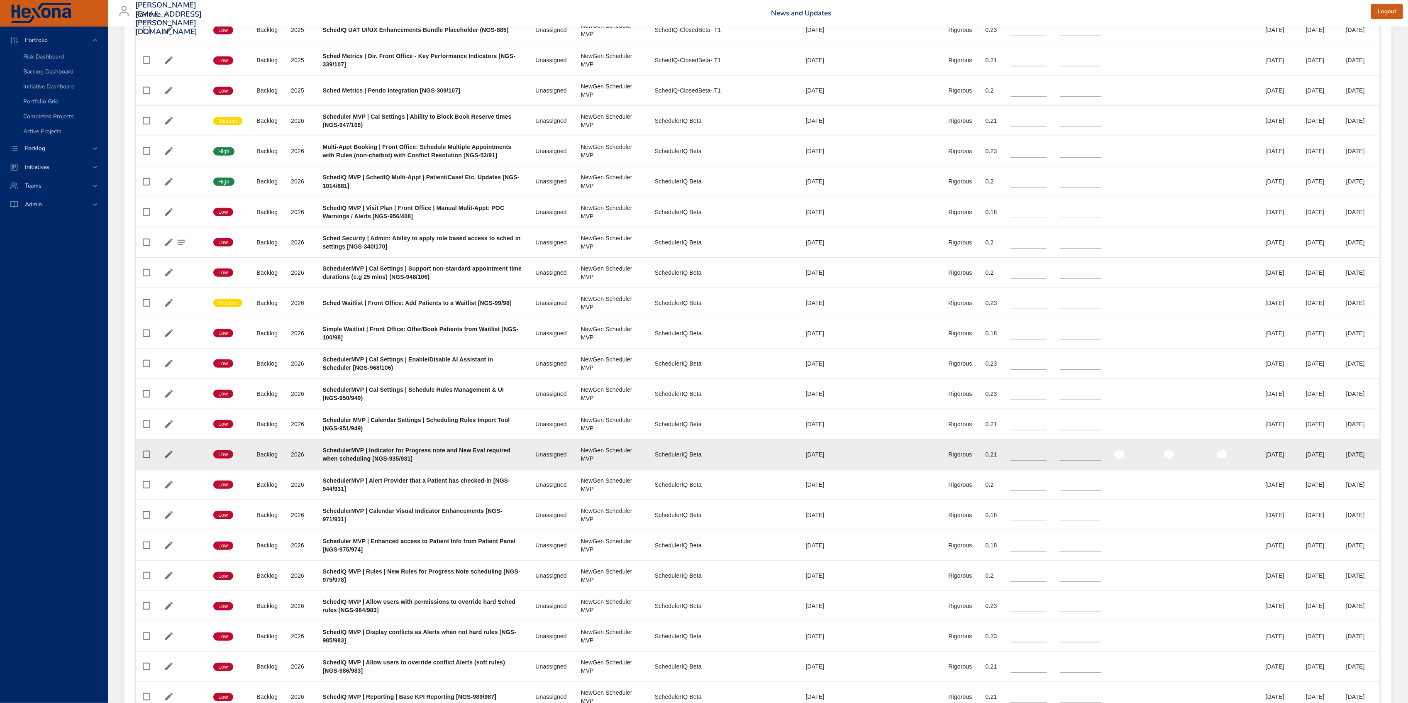
scroll to position [1039, 0]
